Goal: Complete application form

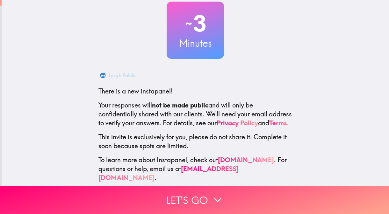
scroll to position [46, 0]
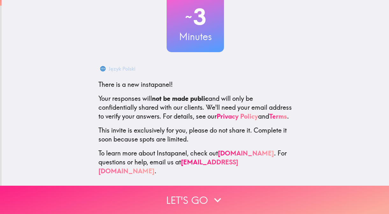
click at [183, 194] on button "Let's go" at bounding box center [194, 200] width 389 height 28
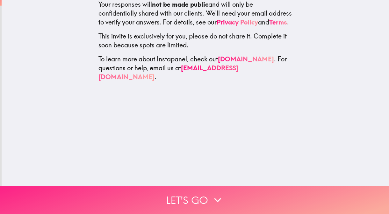
scroll to position [0, 0]
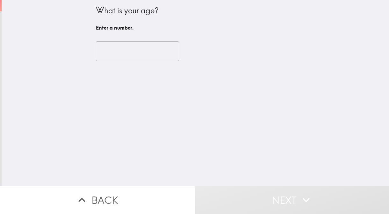
click at [141, 47] on input "number" at bounding box center [137, 51] width 83 height 20
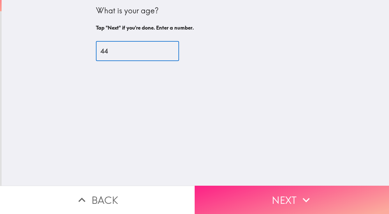
type input "44"
click at [245, 189] on button "Next" at bounding box center [291, 200] width 194 height 28
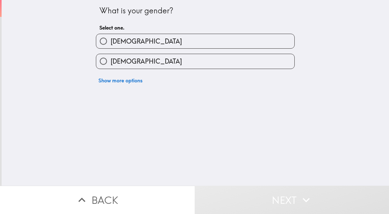
click at [227, 58] on label "[DEMOGRAPHIC_DATA]" at bounding box center [195, 61] width 198 height 14
click at [110, 58] on input "[DEMOGRAPHIC_DATA]" at bounding box center [103, 61] width 14 height 14
radio input "true"
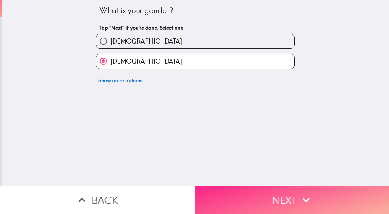
click at [231, 194] on button "Next" at bounding box center [291, 200] width 194 height 28
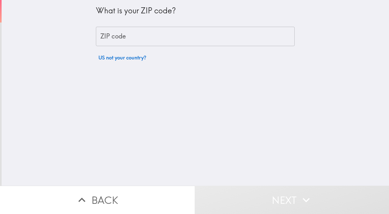
click at [186, 45] on input "ZIP code" at bounding box center [195, 37] width 199 height 20
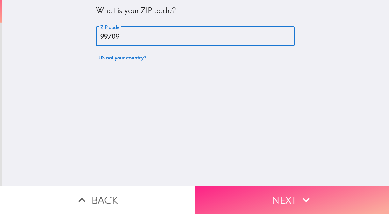
type input "99709"
click at [245, 193] on button "Next" at bounding box center [291, 200] width 194 height 28
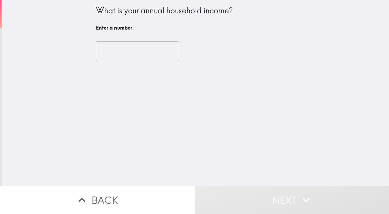
click at [136, 57] on input "number" at bounding box center [137, 51] width 83 height 20
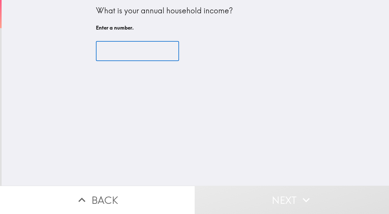
type input "7"
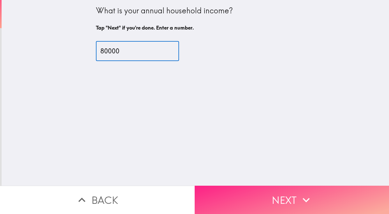
type input "80000"
click at [233, 202] on button "Next" at bounding box center [291, 200] width 194 height 28
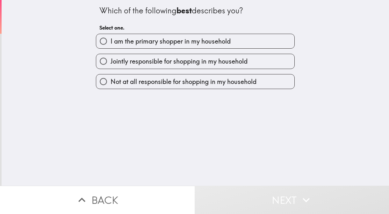
click at [195, 44] on span "I am the primary shopper in my household" at bounding box center [170, 41] width 120 height 9
click at [110, 44] on input "I am the primary shopper in my household" at bounding box center [103, 41] width 14 height 14
radio input "true"
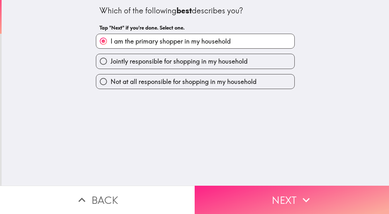
click at [223, 199] on button "Next" at bounding box center [291, 200] width 194 height 28
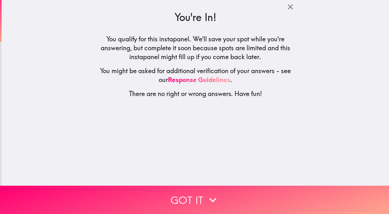
click at [217, 185] on div "You're In! You qualify for this instapanel. We'll save your spot while you're a…" at bounding box center [195, 93] width 387 height 186
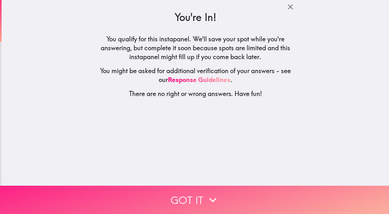
click at [209, 197] on icon "button" at bounding box center [213, 200] width 14 height 14
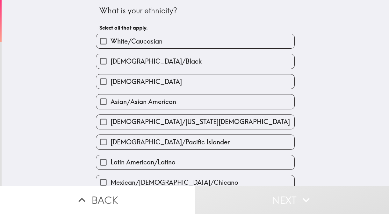
click at [189, 40] on label "White/Caucasian" at bounding box center [195, 41] width 198 height 14
click at [110, 40] on input "White/Caucasian" at bounding box center [103, 41] width 14 height 14
checkbox input "true"
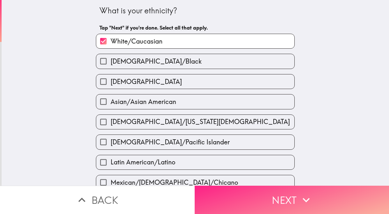
click at [230, 198] on button "Next" at bounding box center [291, 200] width 194 height 28
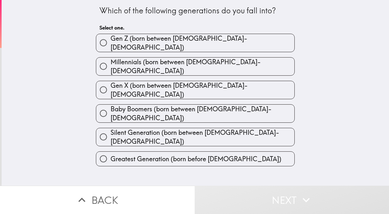
click at [191, 64] on span "Millennials (born between [DEMOGRAPHIC_DATA]-[DEMOGRAPHIC_DATA])" at bounding box center [202, 67] width 184 height 18
click at [110, 64] on input "Millennials (born between [DEMOGRAPHIC_DATA]-[DEMOGRAPHIC_DATA])" at bounding box center [103, 66] width 14 height 14
radio input "true"
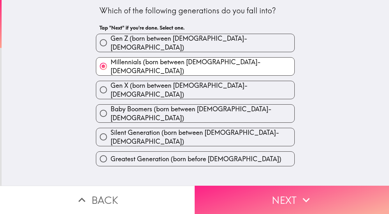
click at [220, 191] on button "Next" at bounding box center [291, 200] width 194 height 28
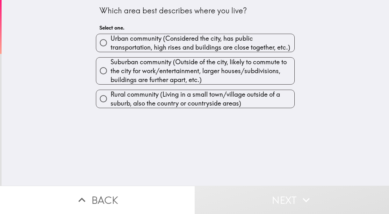
click at [190, 74] on span "Suburban community (Outside of the city, likely to commute to the city for work…" at bounding box center [202, 71] width 184 height 27
click at [110, 74] on input "Suburban community (Outside of the city, likely to commute to the city for work…" at bounding box center [103, 71] width 14 height 14
radio input "true"
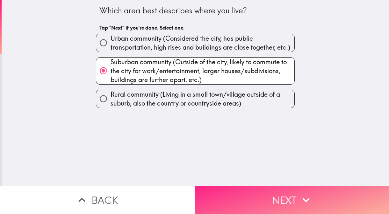
click at [222, 193] on button "Next" at bounding box center [291, 200] width 194 height 28
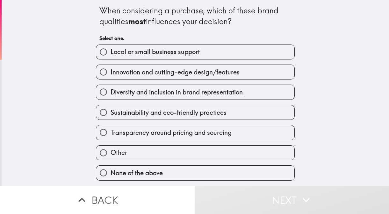
click at [199, 91] on span "Diversity and inclusion in brand representation" at bounding box center [176, 92] width 132 height 9
click at [110, 91] on input "Diversity and inclusion in brand representation" at bounding box center [103, 92] width 14 height 14
radio input "true"
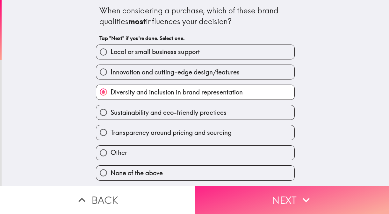
click at [217, 197] on button "Next" at bounding box center [291, 200] width 194 height 28
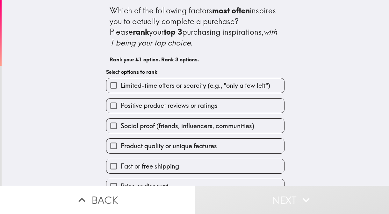
click at [184, 110] on span "Positive product reviews or ratings" at bounding box center [169, 105] width 97 height 9
click at [121, 110] on input "Positive product reviews or ratings" at bounding box center [113, 106] width 14 height 14
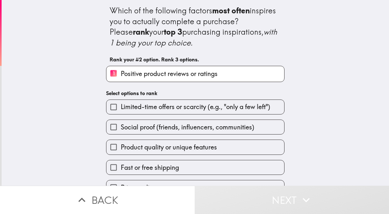
click at [170, 158] on div "Fast or free shipping" at bounding box center [192, 165] width 183 height 20
click at [173, 151] on span "Product quality or unique features" at bounding box center [169, 147] width 96 height 9
click at [121, 151] on input "Product quality or unique features" at bounding box center [113, 147] width 14 height 14
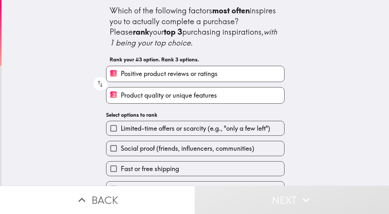
click at [171, 164] on label "Fast or free shipping" at bounding box center [195, 169] width 178 height 14
click at [121, 164] on input "Fast or free shipping" at bounding box center [113, 169] width 14 height 14
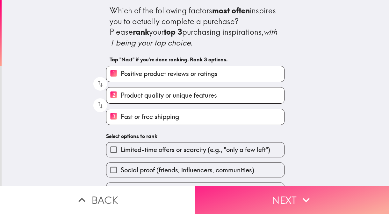
click at [220, 191] on button "Next" at bounding box center [291, 200] width 194 height 28
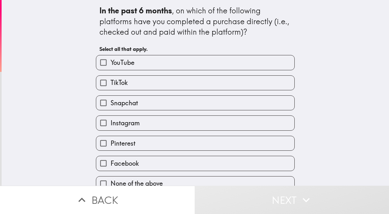
scroll to position [8, 0]
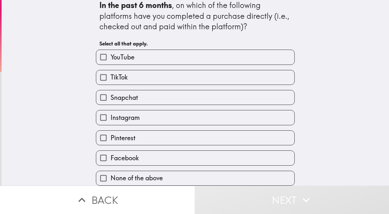
click at [163, 174] on span "None of the above" at bounding box center [136, 178] width 52 height 9
click at [110, 174] on input "None of the above" at bounding box center [103, 178] width 14 height 14
checkbox input "true"
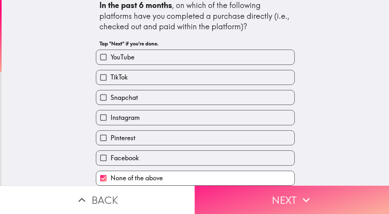
click at [230, 197] on button "Next" at bounding box center [291, 200] width 194 height 28
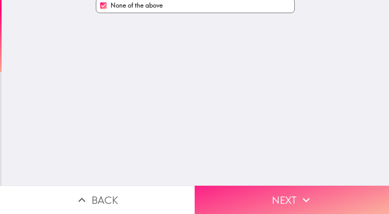
scroll to position [0, 0]
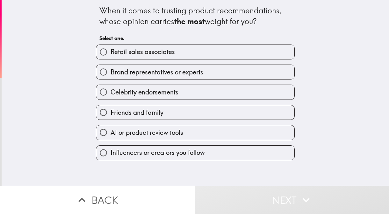
click at [172, 135] on span "AI or product review tools" at bounding box center [146, 132] width 73 height 9
click at [110, 135] on input "AI or product review tools" at bounding box center [103, 132] width 14 height 14
radio input "true"
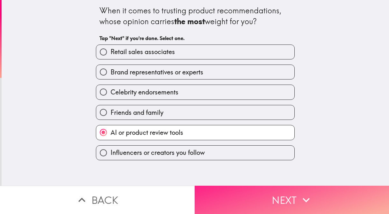
click at [220, 196] on button "Next" at bounding box center [291, 200] width 194 height 28
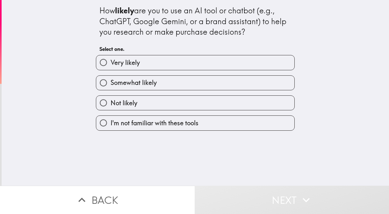
click at [195, 85] on label "Somewhat likely" at bounding box center [195, 83] width 198 height 14
click at [110, 85] on input "Somewhat likely" at bounding box center [103, 83] width 14 height 14
radio input "true"
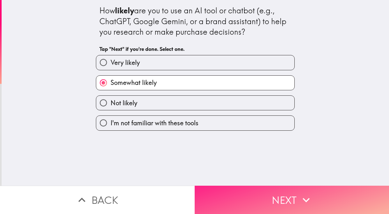
click at [231, 199] on button "Next" at bounding box center [291, 200] width 194 height 28
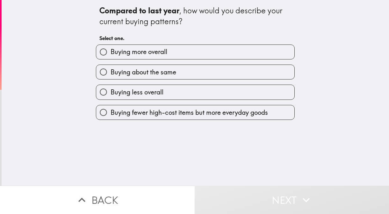
click at [212, 71] on label "Buying about the same" at bounding box center [195, 72] width 198 height 14
click at [110, 71] on input "Buying about the same" at bounding box center [103, 72] width 14 height 14
radio input "true"
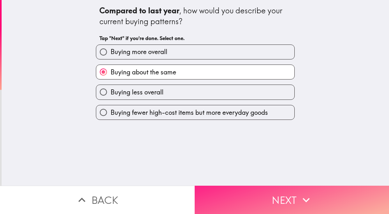
click at [217, 204] on button "Next" at bounding box center [291, 200] width 194 height 28
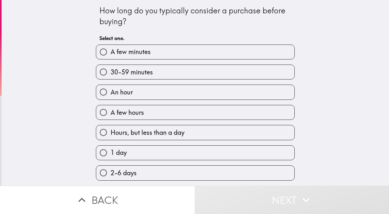
click at [236, 56] on label "A few minutes" at bounding box center [195, 52] width 198 height 14
click at [110, 56] on input "A few minutes" at bounding box center [103, 52] width 14 height 14
radio input "true"
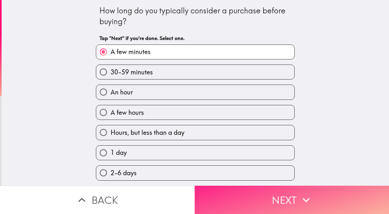
click at [234, 201] on button "Next" at bounding box center [291, 200] width 194 height 28
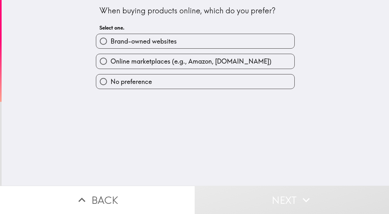
click at [214, 61] on span "Online marketplaces (e.g., Amazon, [DOMAIN_NAME])" at bounding box center [190, 61] width 161 height 9
click at [110, 61] on input "Online marketplaces (e.g., Amazon, [DOMAIN_NAME])" at bounding box center [103, 61] width 14 height 14
radio input "true"
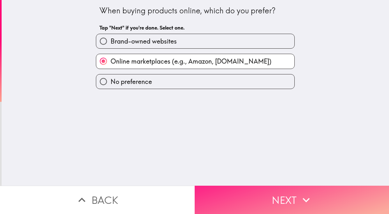
click at [221, 190] on button "Next" at bounding box center [291, 200] width 194 height 28
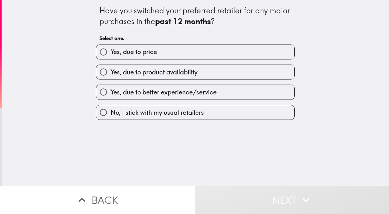
click at [206, 57] on label "Yes, due to price" at bounding box center [195, 52] width 198 height 14
click at [110, 57] on input "Yes, due to price" at bounding box center [103, 52] width 14 height 14
radio input "true"
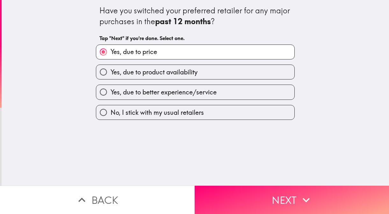
click at [196, 106] on label "No, I stick with my usual retailers" at bounding box center [195, 112] width 198 height 14
click at [110, 106] on input "No, I stick with my usual retailers" at bounding box center [103, 112] width 14 height 14
radio input "true"
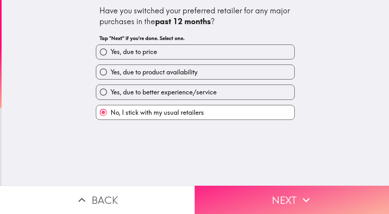
click at [223, 194] on button "Next" at bounding box center [291, 200] width 194 height 28
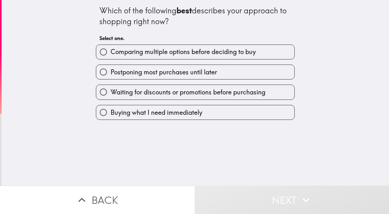
click at [203, 75] on span "Postponing most purchases until later" at bounding box center [163, 72] width 106 height 9
click at [110, 75] on input "Postponing most purchases until later" at bounding box center [103, 72] width 14 height 14
radio input "true"
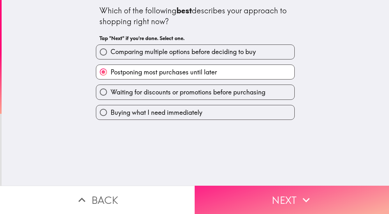
click at [237, 194] on button "Next" at bounding box center [291, 200] width 194 height 28
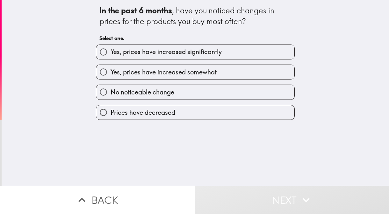
click at [215, 72] on span "Yes, prices have increased somewhat" at bounding box center [163, 72] width 106 height 9
click at [110, 72] on input "Yes, prices have increased somewhat" at bounding box center [103, 72] width 14 height 14
radio input "true"
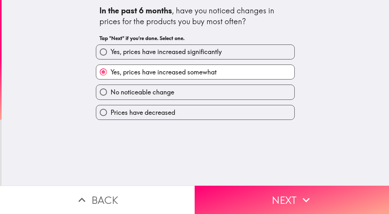
click at [220, 62] on div "Yes, prices have increased somewhat" at bounding box center [193, 70] width 204 height 20
click at [224, 49] on label "Yes, prices have increased significantly" at bounding box center [195, 52] width 198 height 14
click at [110, 49] on input "Yes, prices have increased significantly" at bounding box center [103, 52] width 14 height 14
radio input "true"
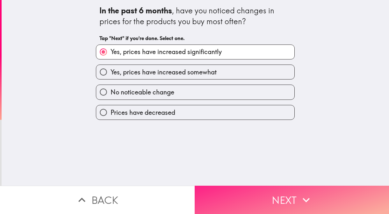
click at [226, 201] on button "Next" at bounding box center [291, 200] width 194 height 28
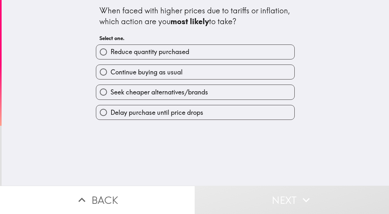
click at [188, 76] on label "Continue buying as usual" at bounding box center [195, 72] width 198 height 14
click at [110, 76] on input "Continue buying as usual" at bounding box center [103, 72] width 14 height 14
radio input "true"
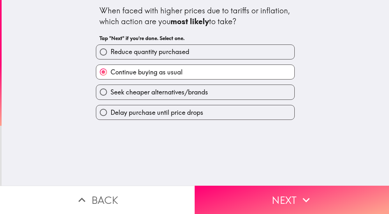
click at [212, 54] on label "Reduce quantity purchased" at bounding box center [195, 52] width 198 height 14
click at [110, 54] on input "Reduce quantity purchased" at bounding box center [103, 52] width 14 height 14
radio input "true"
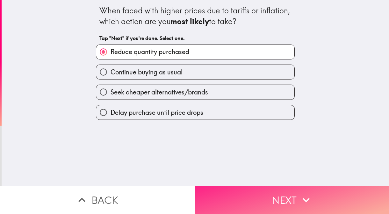
click at [228, 190] on button "Next" at bounding box center [291, 200] width 194 height 28
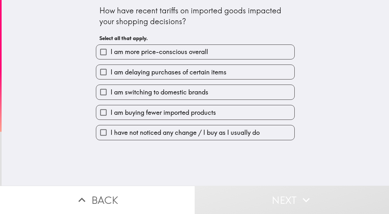
click at [211, 74] on span "I am delaying purchases of certain items" at bounding box center [168, 72] width 116 height 9
click at [110, 74] on input "I am delaying purchases of certain items" at bounding box center [103, 72] width 14 height 14
checkbox input "true"
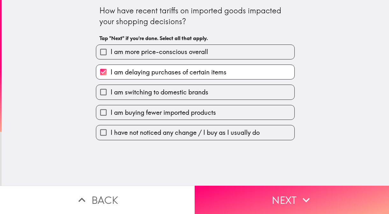
click at [208, 99] on label "I am switching to domestic brands" at bounding box center [195, 92] width 198 height 14
click at [110, 99] on input "I am switching to domestic brands" at bounding box center [103, 92] width 14 height 14
checkbox input "true"
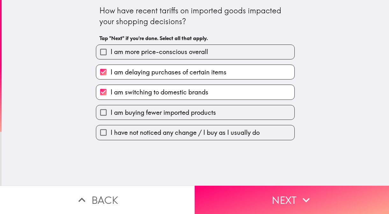
click at [222, 50] on label "I am more price-conscious overall" at bounding box center [195, 52] width 198 height 14
click at [110, 50] on input "I am more price-conscious overall" at bounding box center [103, 52] width 14 height 14
checkbox input "true"
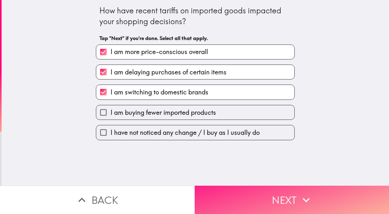
click at [227, 196] on button "Next" at bounding box center [291, 200] width 194 height 28
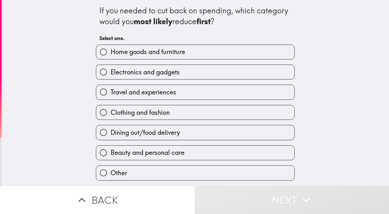
scroll to position [18, 0]
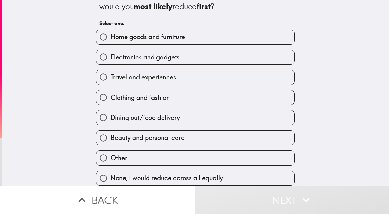
click at [199, 95] on label "Clothing and fashion" at bounding box center [195, 97] width 198 height 14
click at [110, 95] on input "Clothing and fashion" at bounding box center [103, 97] width 14 height 14
radio input "true"
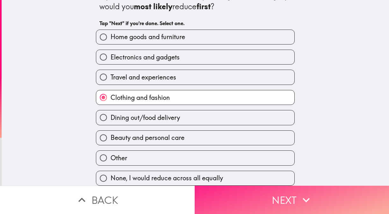
click at [230, 196] on button "Next" at bounding box center [291, 200] width 194 height 28
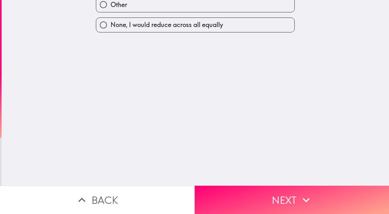
scroll to position [0, 0]
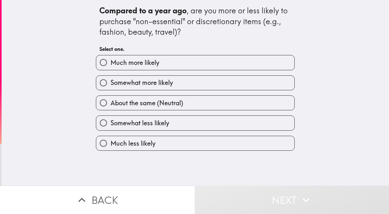
click at [185, 89] on label "Somewhat more likely" at bounding box center [195, 83] width 198 height 14
click at [110, 89] on input "Somewhat more likely" at bounding box center [103, 83] width 14 height 14
radio input "true"
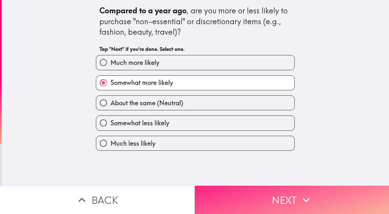
click at [224, 195] on button "Next" at bounding box center [291, 200] width 194 height 28
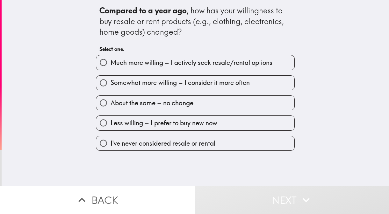
click at [204, 86] on span "Somewhat more willing – I consider it more often" at bounding box center [179, 82] width 139 height 9
click at [110, 86] on input "Somewhat more willing – I consider it more often" at bounding box center [103, 83] width 14 height 14
radio input "true"
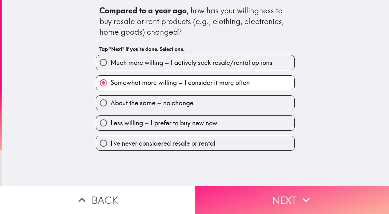
click at [220, 193] on button "Next" at bounding box center [291, 200] width 194 height 28
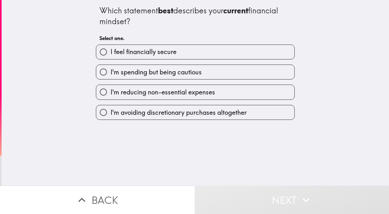
click at [216, 71] on label "I'm spending but being cautious" at bounding box center [195, 72] width 198 height 14
click at [110, 71] on input "I'm spending but being cautious" at bounding box center [103, 72] width 14 height 14
radio input "true"
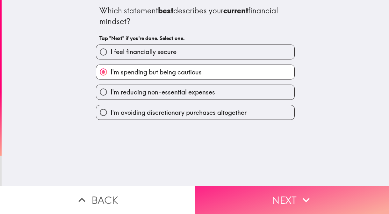
click at [231, 192] on button "Next" at bounding box center [291, 200] width 194 height 28
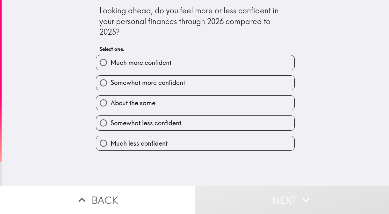
click at [217, 85] on label "Somewhat more confident" at bounding box center [195, 83] width 198 height 14
click at [110, 85] on input "Somewhat more confident" at bounding box center [103, 83] width 14 height 14
radio input "true"
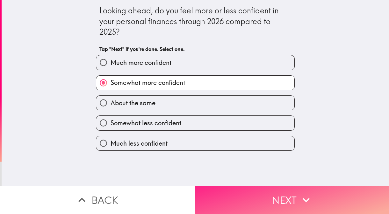
click at [231, 191] on button "Next" at bounding box center [291, 200] width 194 height 28
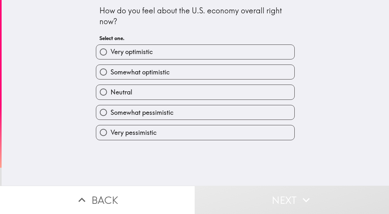
click at [219, 77] on label "Somewhat optimistic" at bounding box center [195, 72] width 198 height 14
click at [110, 77] on input "Somewhat optimistic" at bounding box center [103, 72] width 14 height 14
radio input "true"
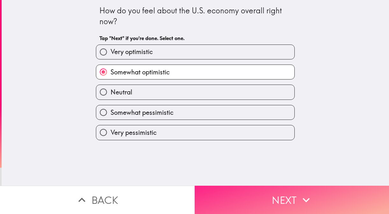
click at [227, 194] on button "Next" at bounding box center [291, 200] width 194 height 28
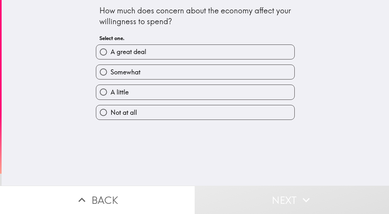
click at [209, 67] on label "Somewhat" at bounding box center [195, 72] width 198 height 14
click at [110, 67] on input "Somewhat" at bounding box center [103, 72] width 14 height 14
radio input "true"
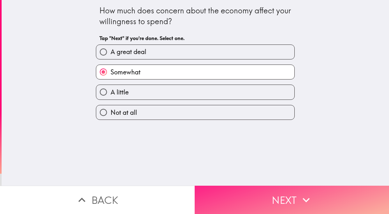
click at [230, 204] on button "Next" at bounding box center [291, 200] width 194 height 28
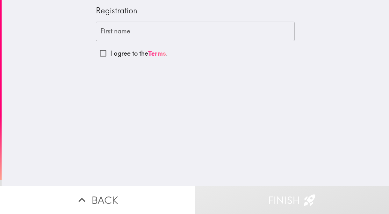
click at [194, 40] on input "First name" at bounding box center [195, 32] width 199 height 20
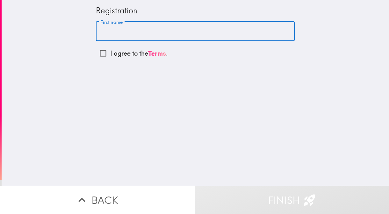
type input "[PERSON_NAME]"
click at [124, 53] on p "I agree to the Terms ." at bounding box center [139, 53] width 58 height 9
click at [110, 53] on input "I agree to the Terms ." at bounding box center [103, 53] width 14 height 14
checkbox input "true"
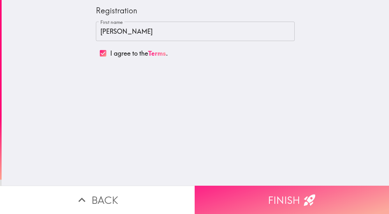
click at [229, 189] on button "Finish" at bounding box center [291, 200] width 194 height 28
